Goal: Task Accomplishment & Management: Manage account settings

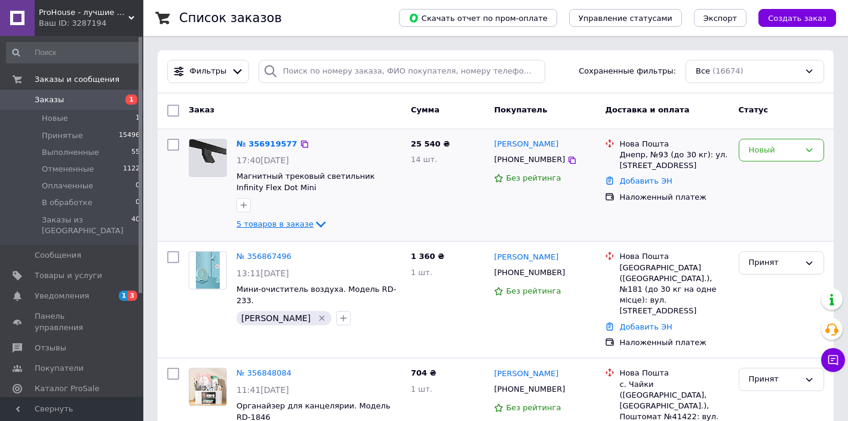
click at [317, 227] on icon at bounding box center [321, 224] width 14 height 14
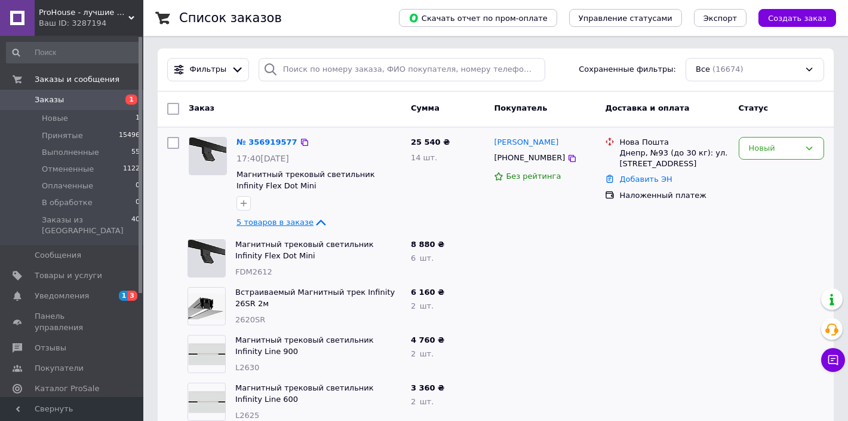
scroll to position [2, 0]
click at [567, 158] on icon at bounding box center [572, 158] width 10 height 10
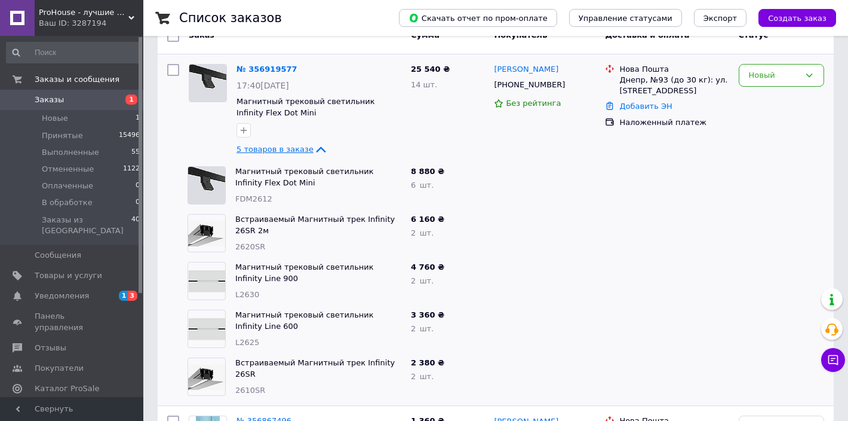
scroll to position [85, 0]
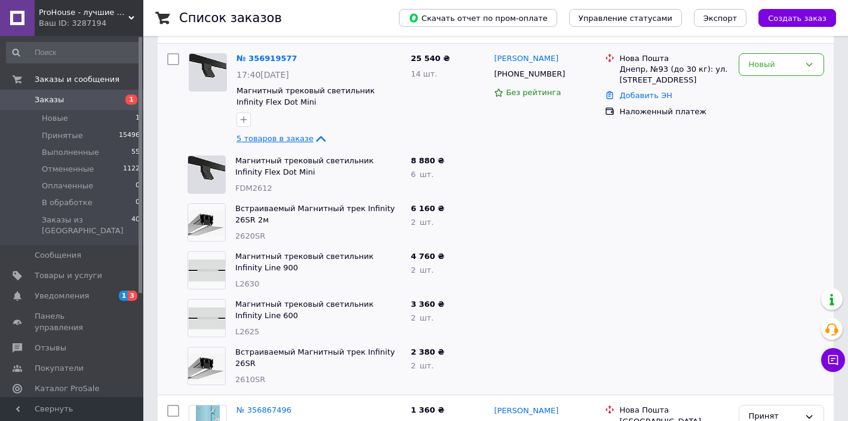
click at [47, 102] on span "Заказы" at bounding box center [49, 99] width 29 height 11
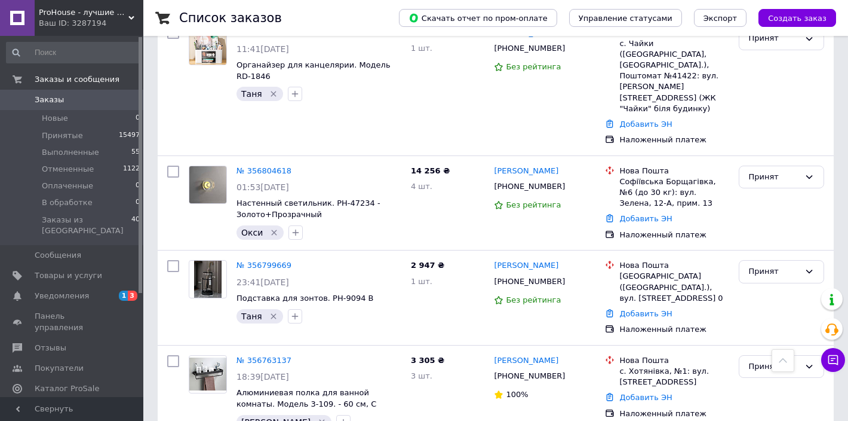
scroll to position [358, 0]
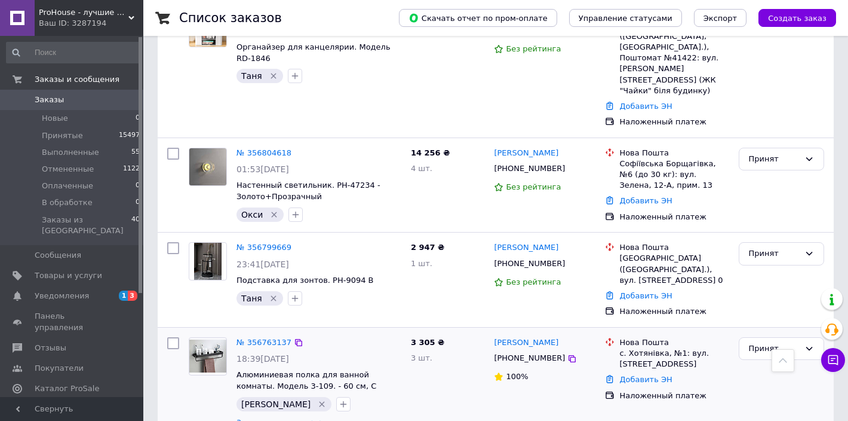
scroll to position [358, 0]
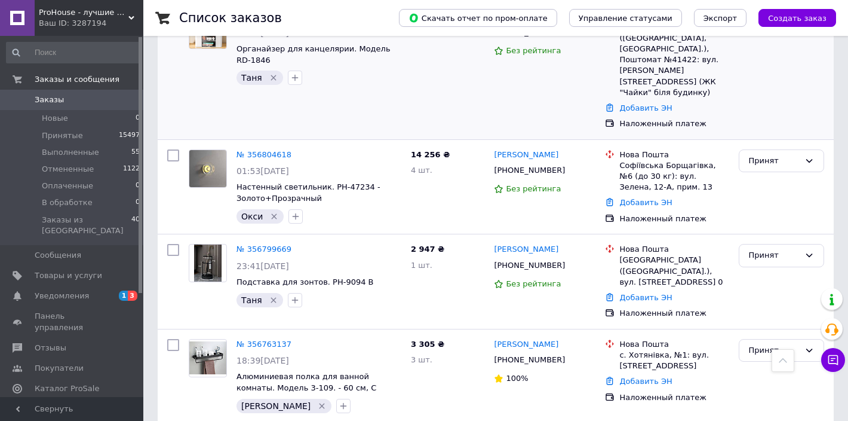
scroll to position [104, 0]
